Goal: Task Accomplishment & Management: Use online tool/utility

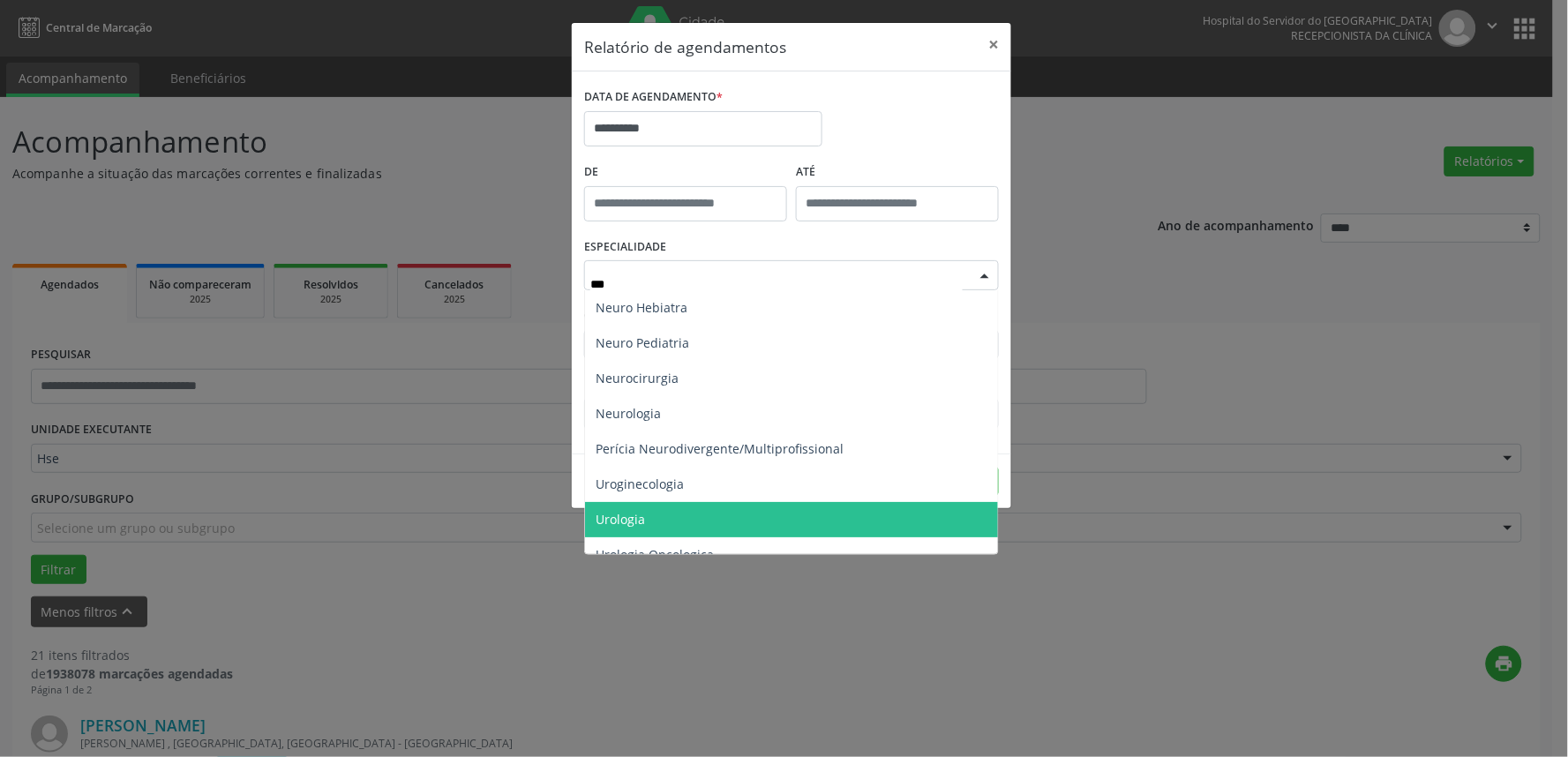
click at [667, 533] on span "Urologia" at bounding box center [791, 519] width 413 height 36
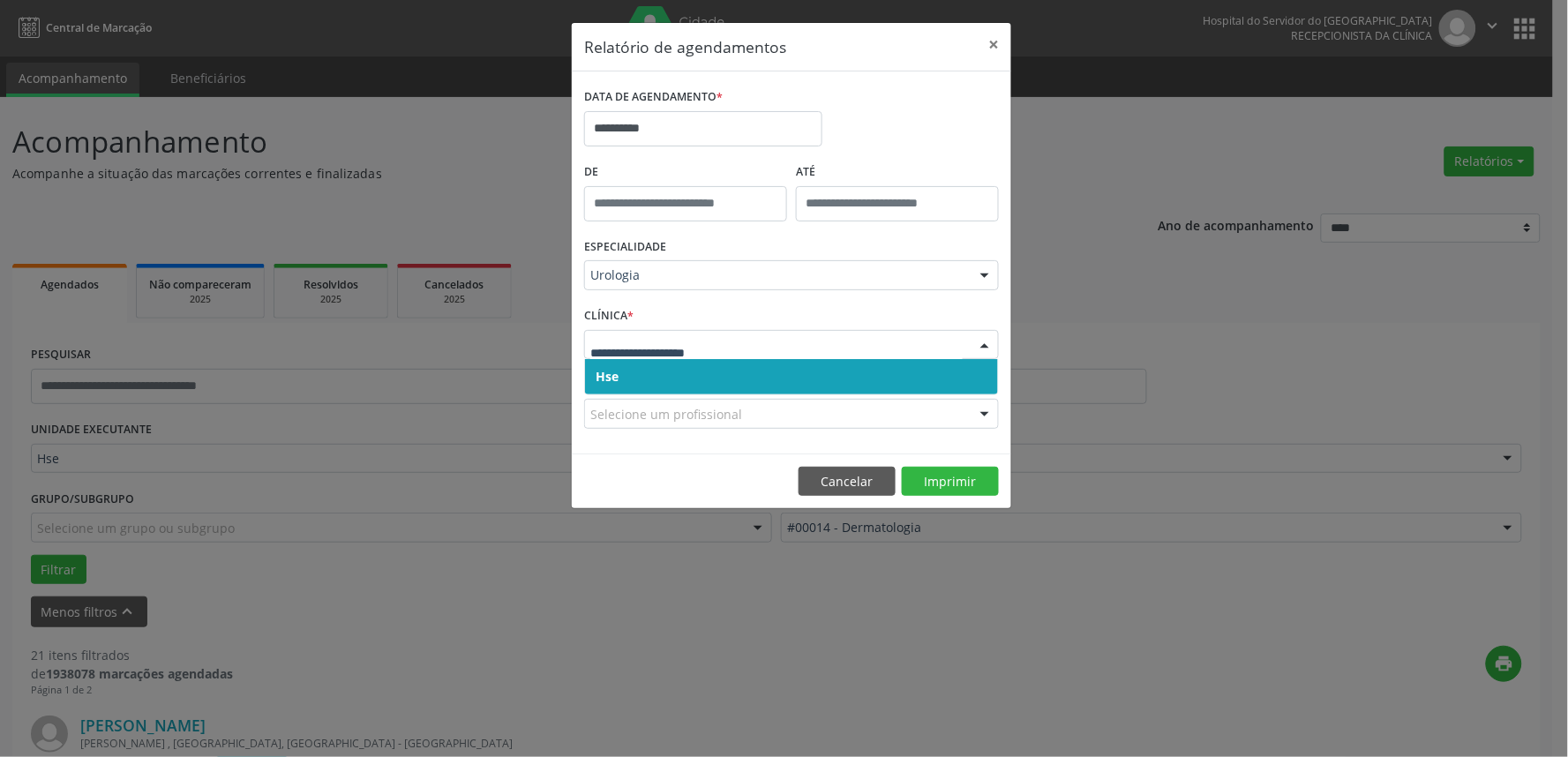
click at [637, 381] on span "Hse" at bounding box center [791, 377] width 413 height 36
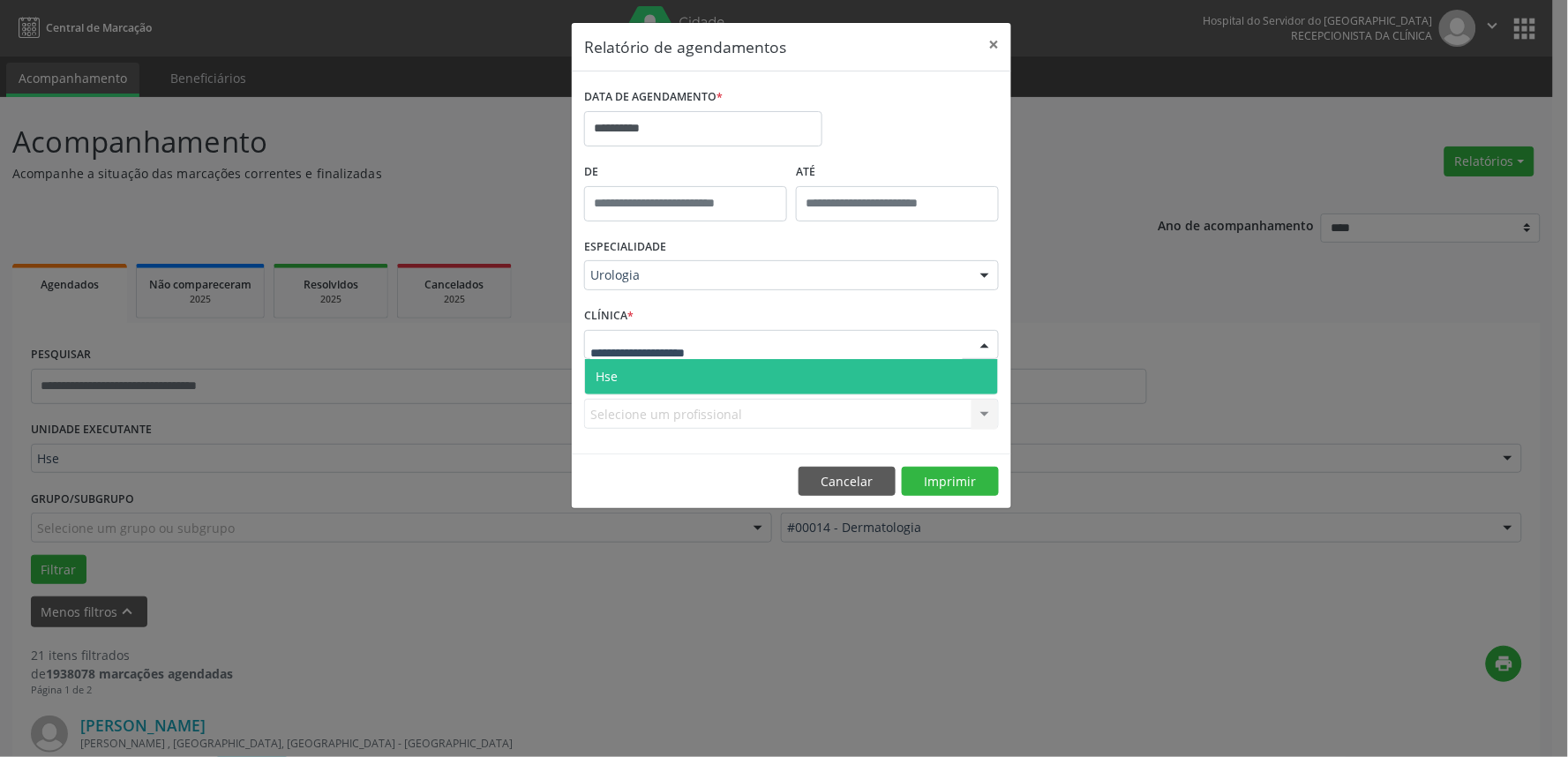
click at [648, 385] on span "Hse" at bounding box center [791, 377] width 413 height 36
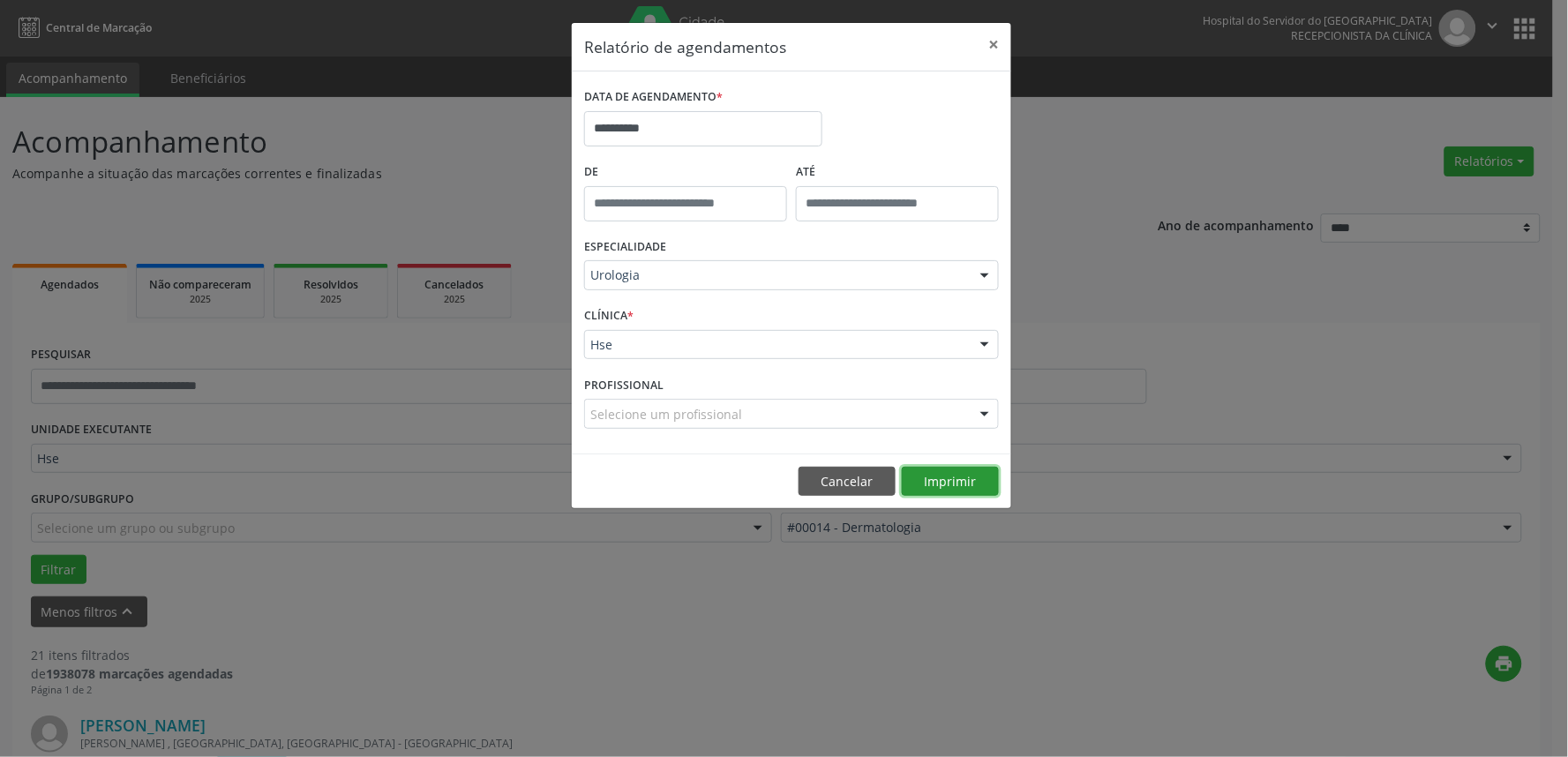
click at [953, 481] on button "Imprimir" at bounding box center [950, 481] width 97 height 30
type input "*"
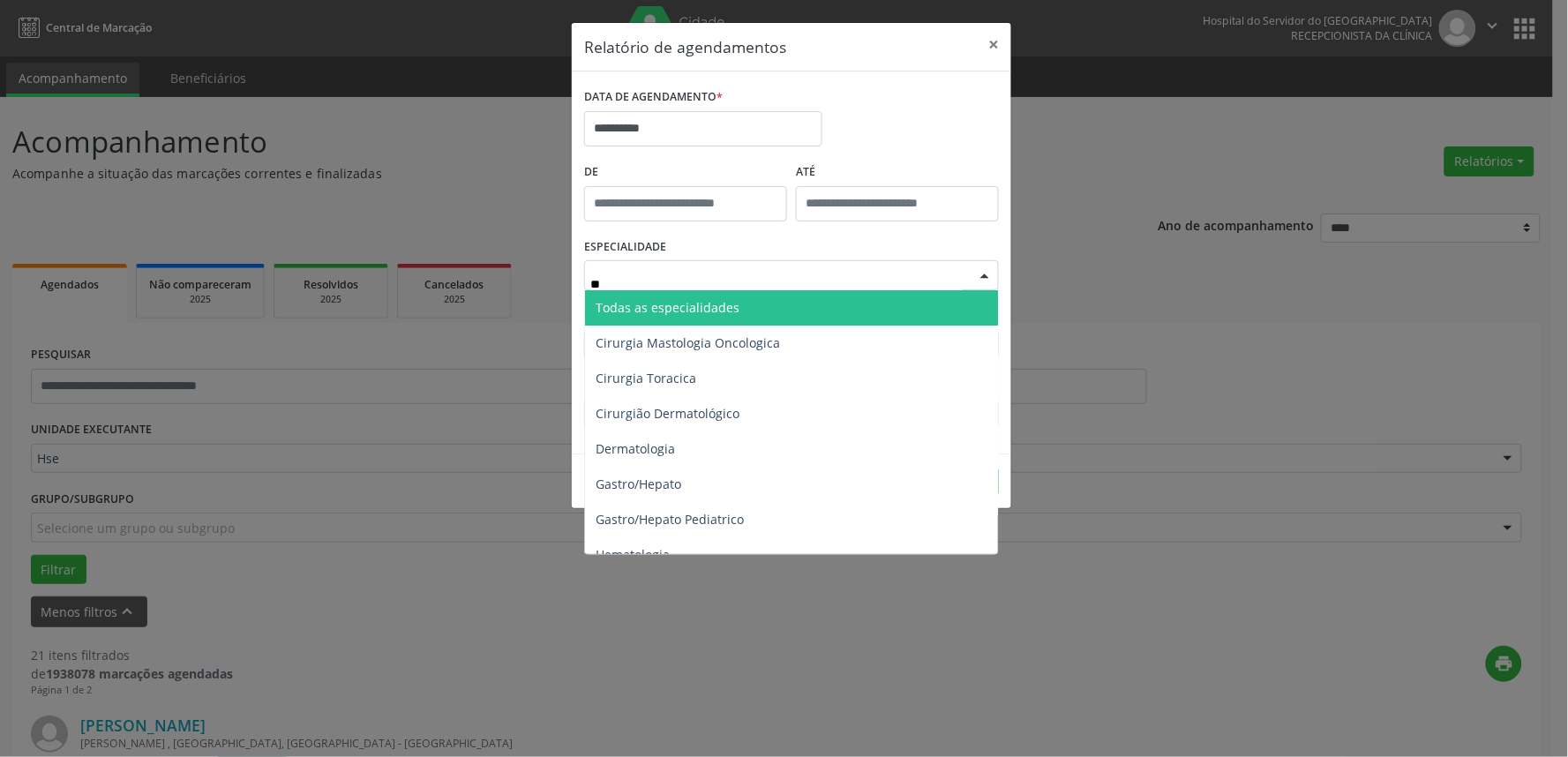
type input "***"
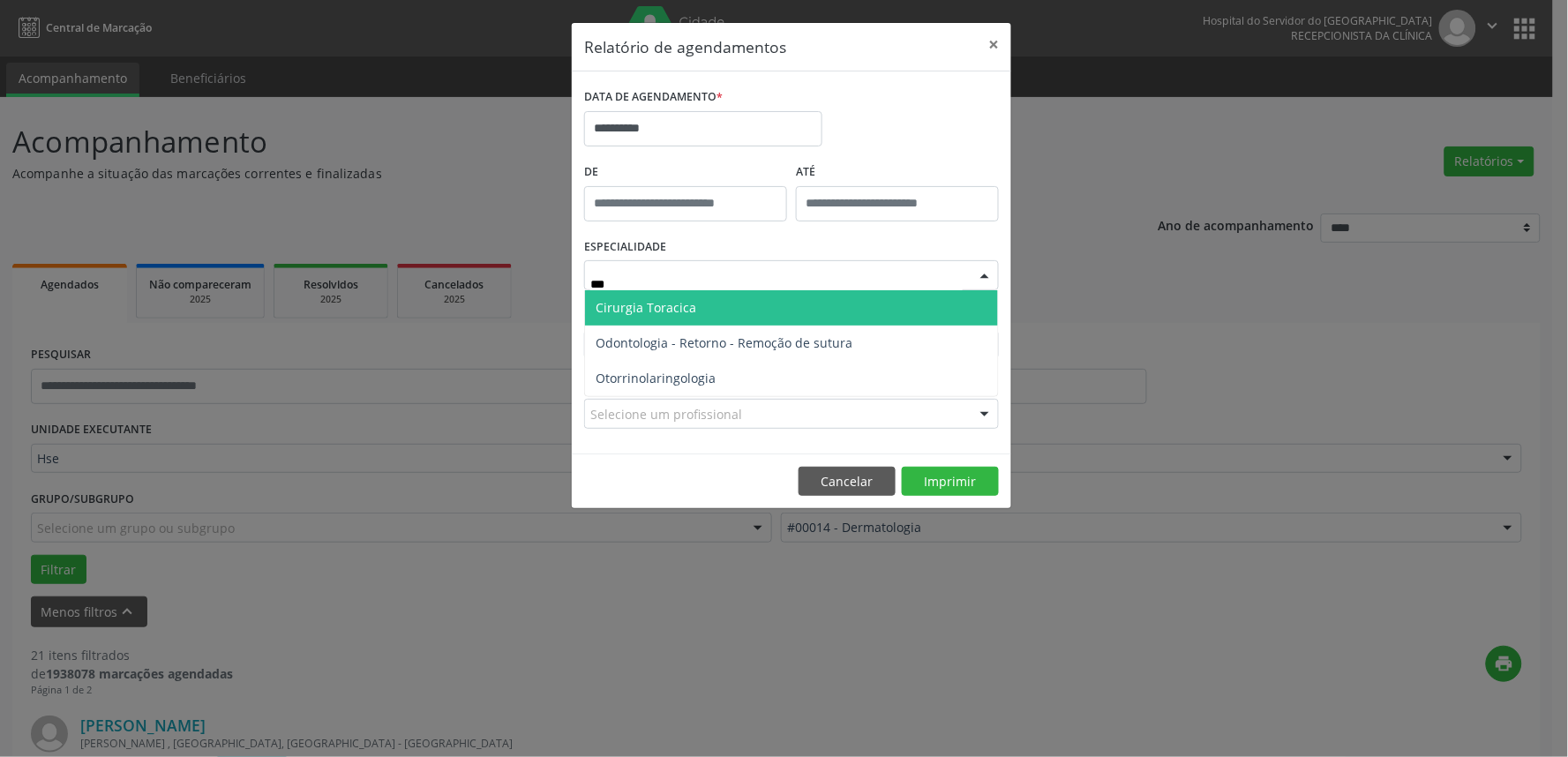
click at [647, 309] on span "Cirurgia Toracica" at bounding box center [646, 307] width 101 height 16
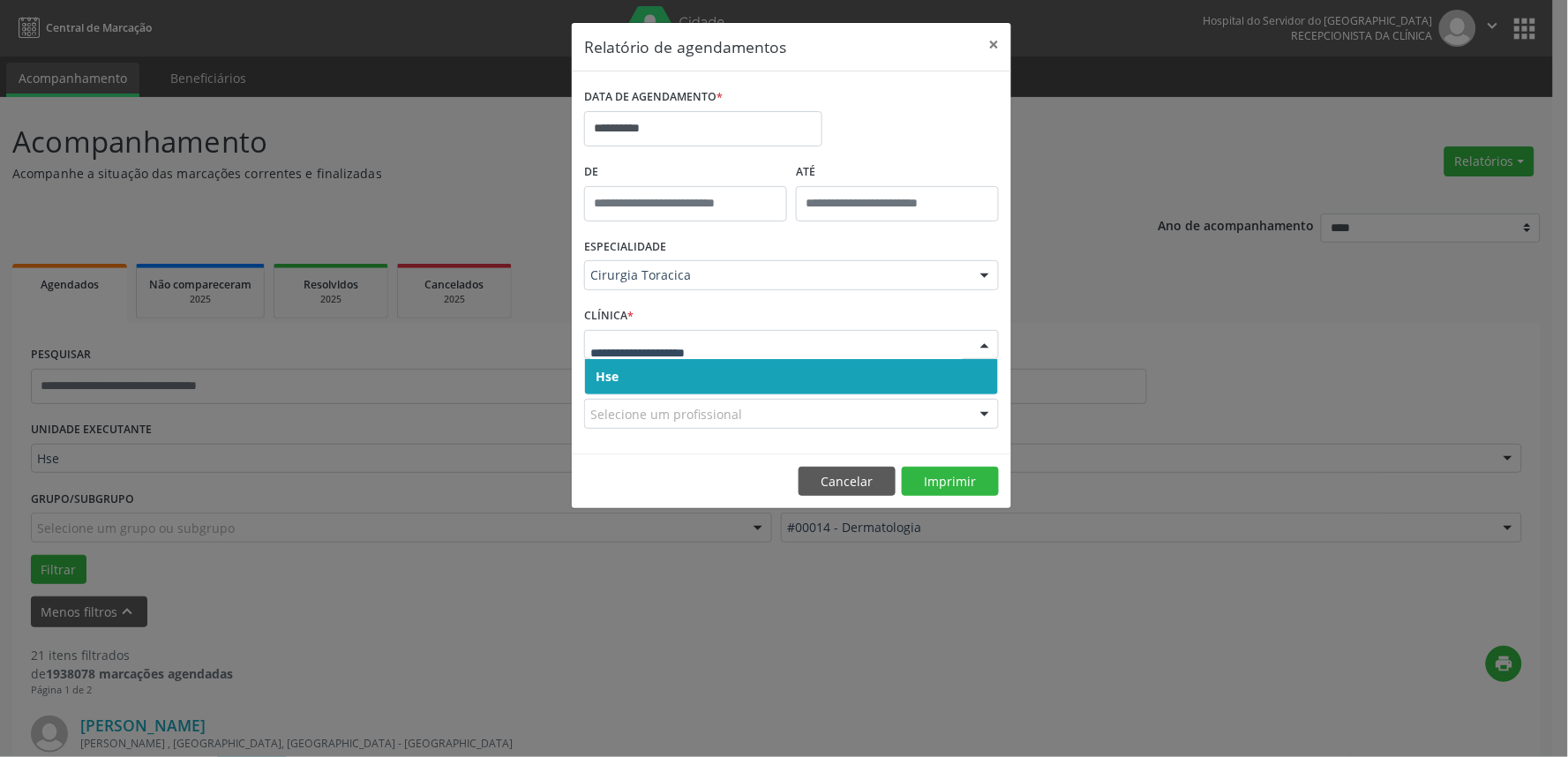
click at [614, 390] on span "Hse" at bounding box center [791, 377] width 413 height 36
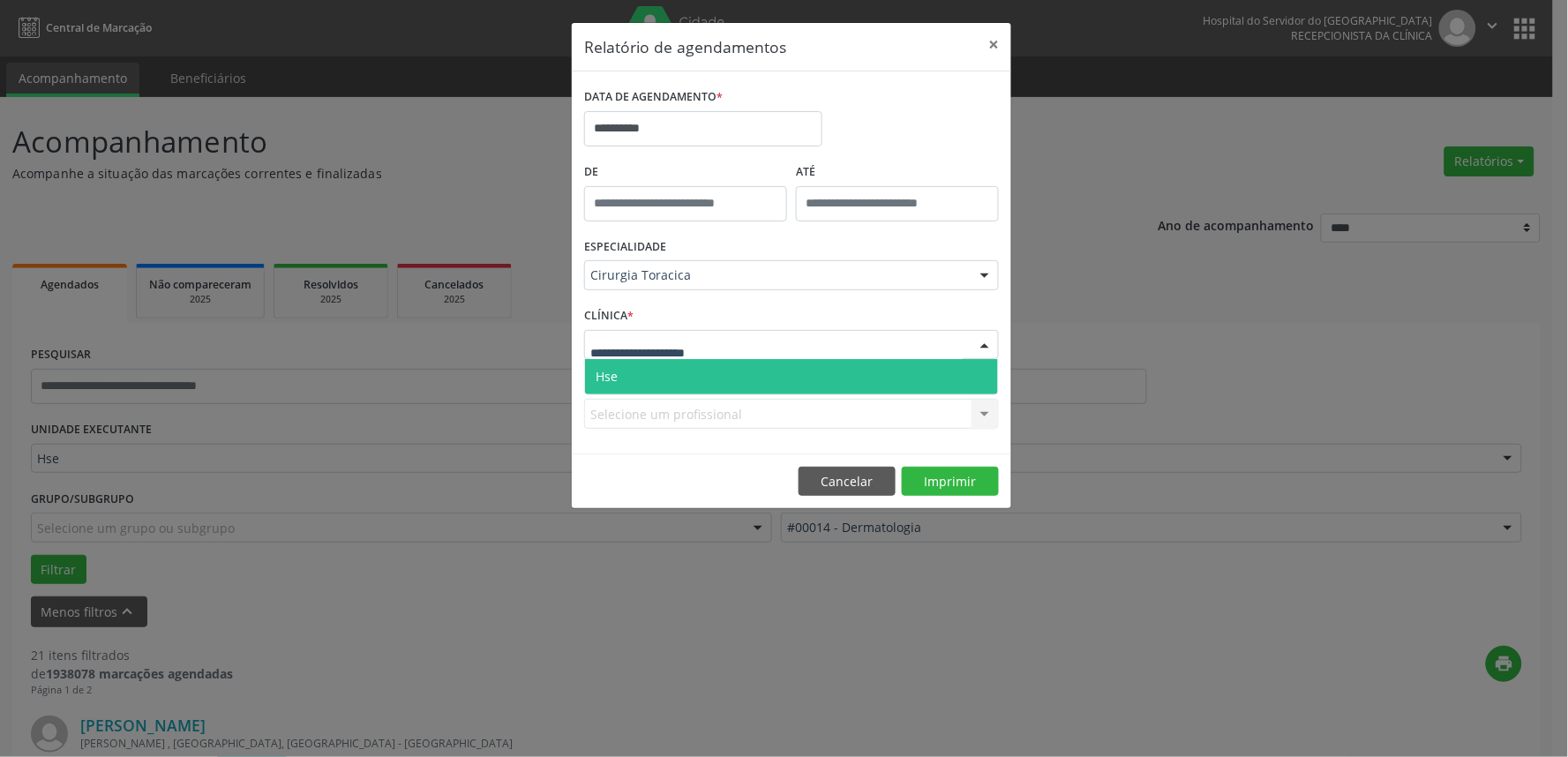
click at [634, 381] on span "Hse" at bounding box center [791, 377] width 413 height 36
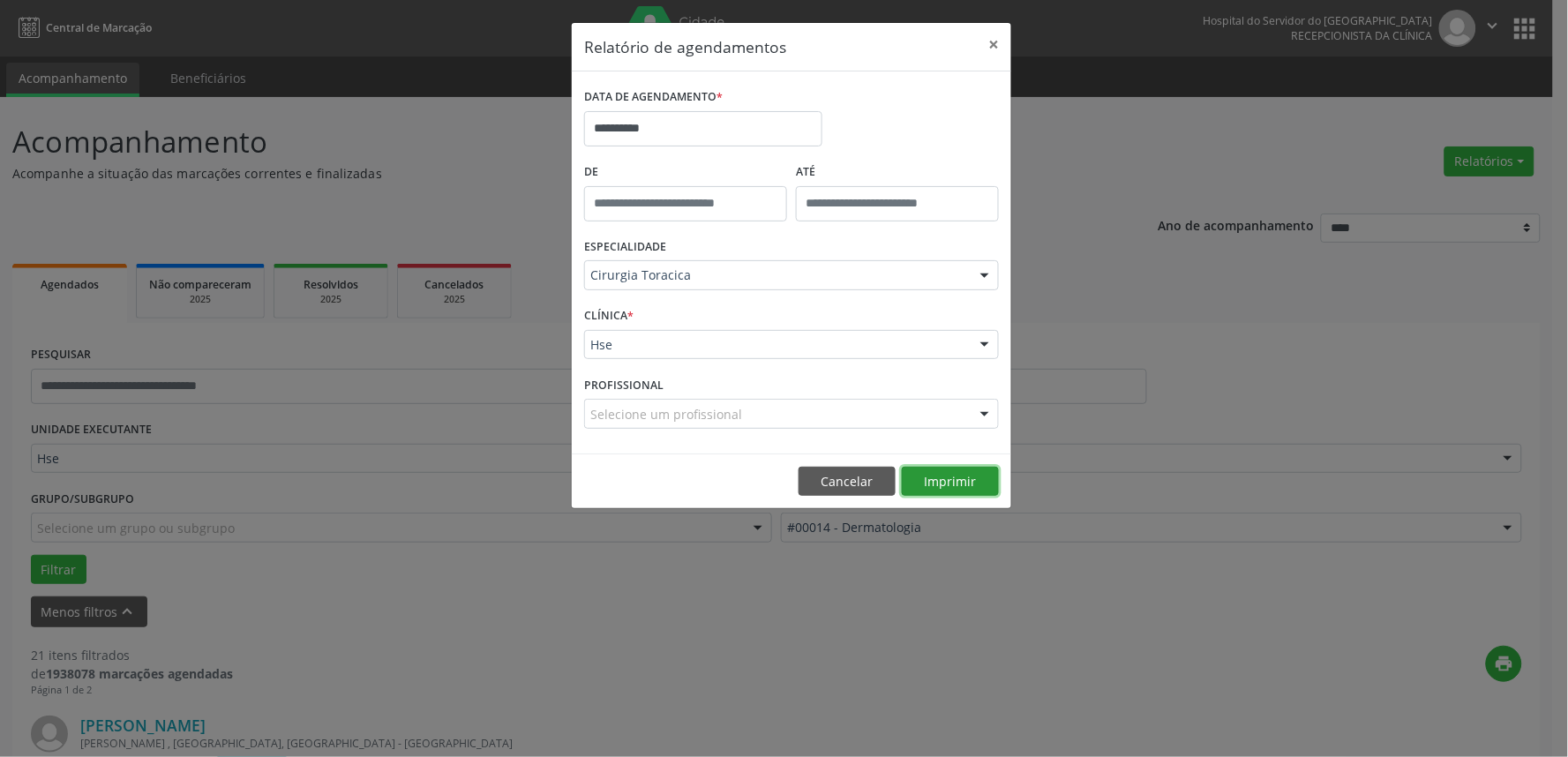
click at [945, 475] on button "Imprimir" at bounding box center [950, 481] width 97 height 30
